Goal: Browse casually: Explore the website without a specific task or goal

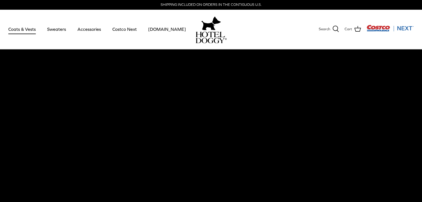
click at [25, 28] on link "Coats & Vests" at bounding box center [21, 29] width 37 height 19
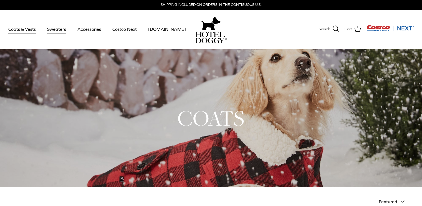
click at [57, 28] on link "Sweaters" at bounding box center [56, 29] width 29 height 19
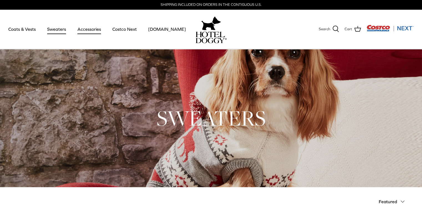
click at [90, 29] on link "Accessories" at bounding box center [89, 29] width 34 height 19
